Goal: Task Accomplishment & Management: Use online tool/utility

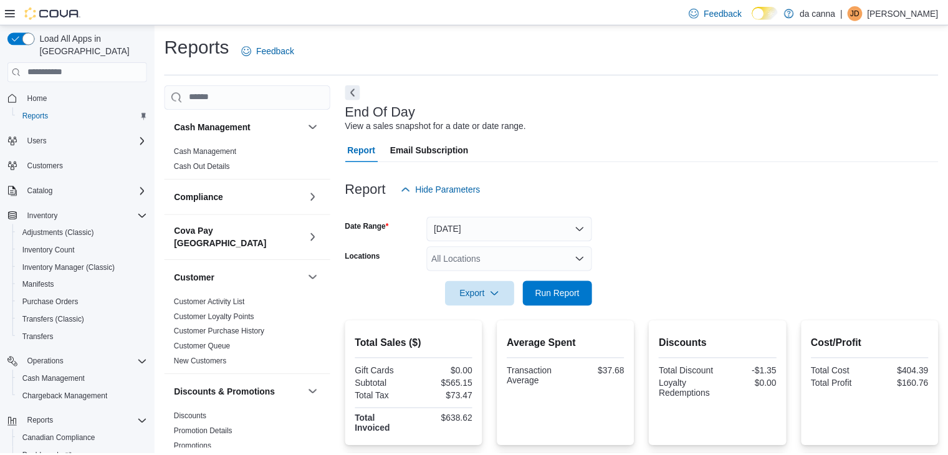
scroll to position [4, 0]
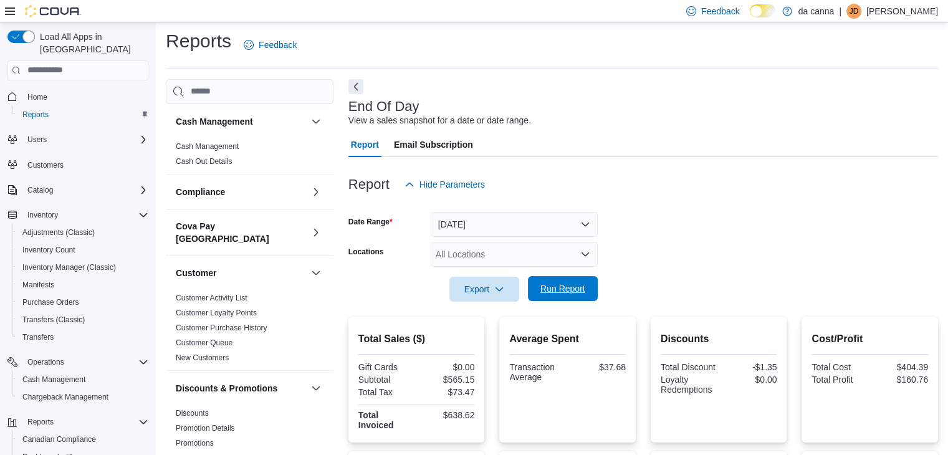
click at [585, 297] on span "Run Report" at bounding box center [562, 288] width 55 height 25
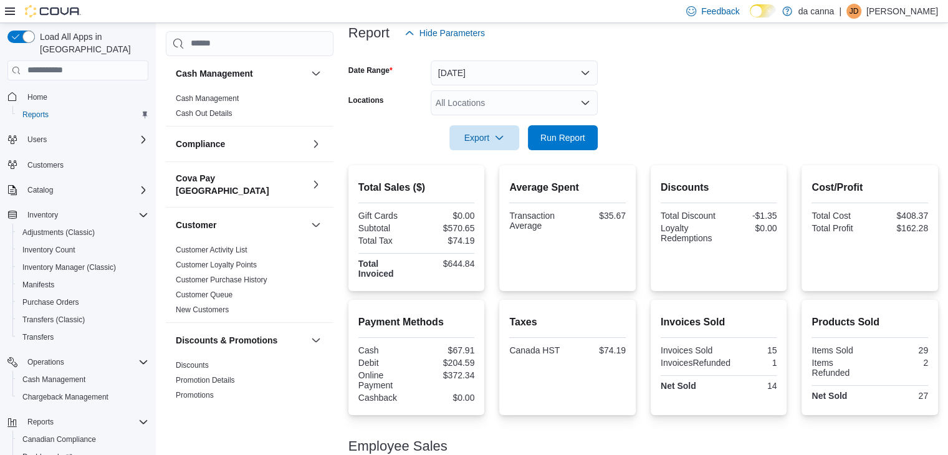
scroll to position [245, 0]
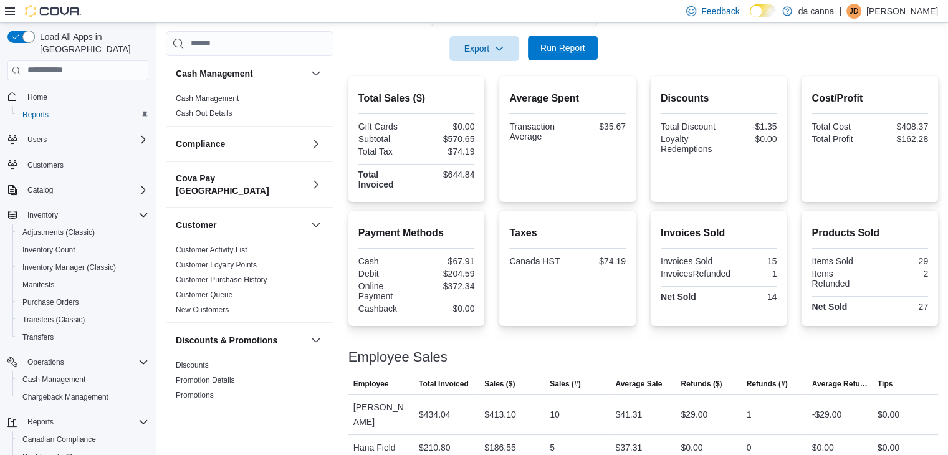
click at [560, 41] on span "Run Report" at bounding box center [562, 48] width 55 height 25
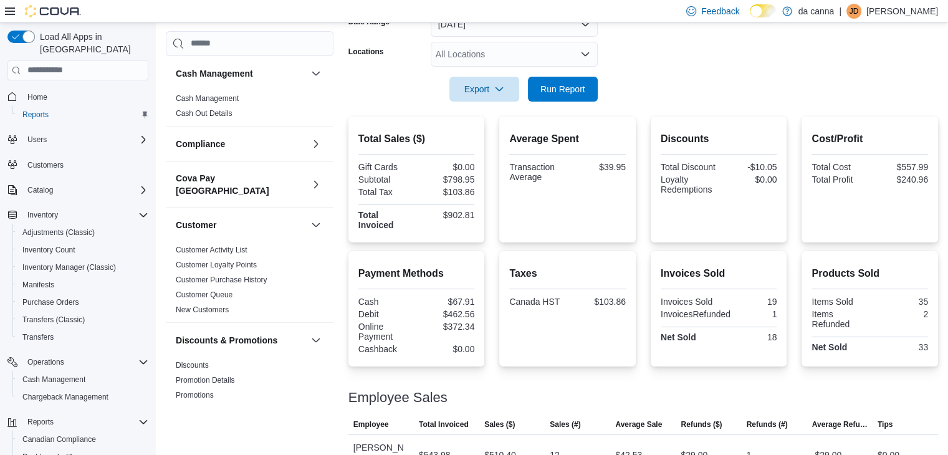
scroll to position [183, 0]
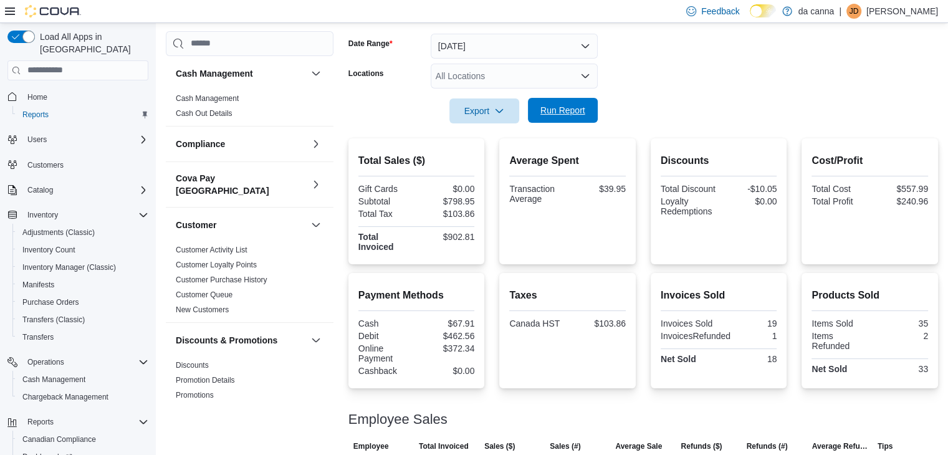
click at [562, 101] on span "Run Report" at bounding box center [562, 110] width 55 height 25
click at [562, 115] on span "Run Report" at bounding box center [562, 110] width 45 height 12
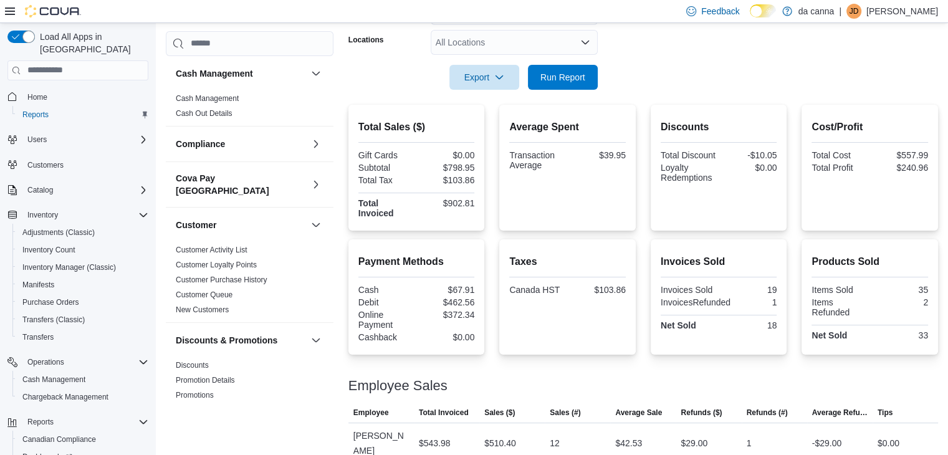
scroll to position [245, 0]
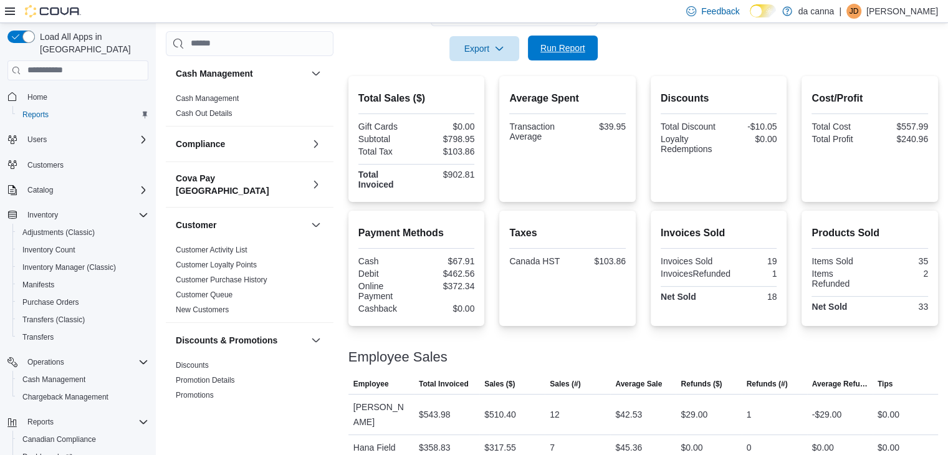
click at [578, 39] on span "Run Report" at bounding box center [562, 48] width 55 height 25
click at [582, 49] on span "Run Report" at bounding box center [562, 48] width 45 height 12
